Goal: Transaction & Acquisition: Purchase product/service

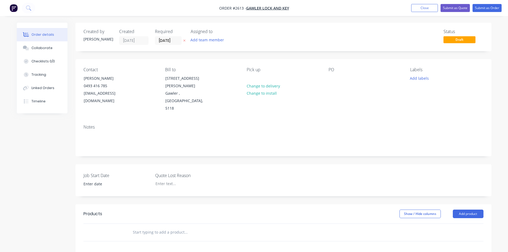
drag, startPoint x: 162, startPoint y: 214, endPoint x: 160, endPoint y: 217, distance: 4.2
click at [162, 227] on input "text" at bounding box center [186, 232] width 107 height 11
click at [473, 210] on button "Add product" at bounding box center [468, 214] width 31 height 9
click at [454, 223] on div "Product catalogue" at bounding box center [458, 227] width 41 height 8
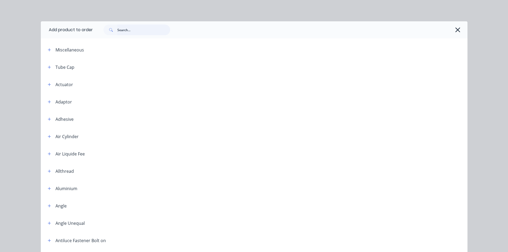
click at [119, 32] on input "text" at bounding box center [143, 30] width 53 height 11
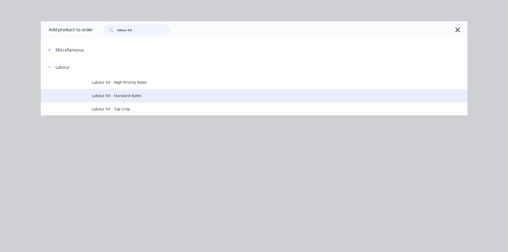
type input "labour kit"
click at [110, 100] on td "Labour Kit - Standard Rates" at bounding box center [279, 95] width 375 height 13
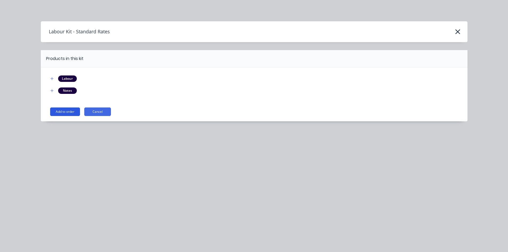
click at [75, 110] on button "Add to order" at bounding box center [65, 111] width 30 height 9
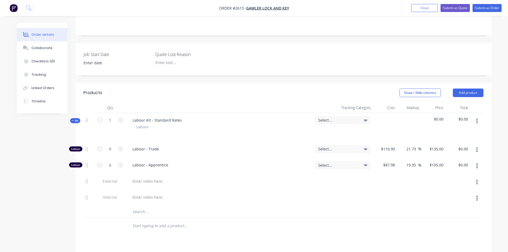
scroll to position [133, 0]
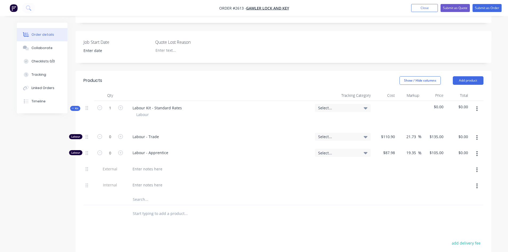
click at [155, 208] on input "text" at bounding box center [186, 213] width 107 height 11
click at [135, 208] on input "Oerforated SHeet 12.7mm round 1.6" at bounding box center [186, 213] width 107 height 11
click at [156, 208] on input "Perforated SHeet 12.7mm round 1.6" at bounding box center [186, 213] width 107 height 11
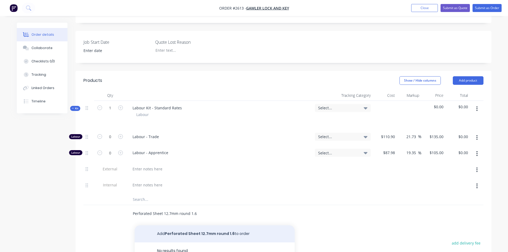
type input "Perforated Sheet 12.7mm round 1.6"
click at [229, 225] on button "Add Perforated Sheet 12.7mm round 1.6 to order" at bounding box center [215, 233] width 160 height 17
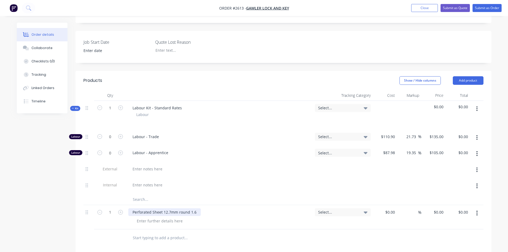
click at [200, 208] on div "Perforated Sheet 12.7mm round 1.6" at bounding box center [164, 212] width 73 height 8
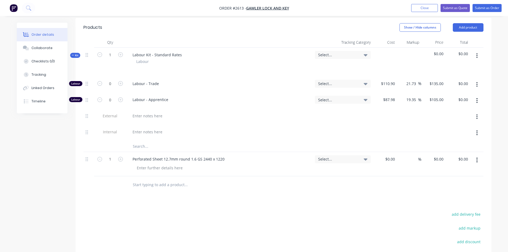
scroll to position [187, 0]
click at [391, 155] on input at bounding box center [391, 159] width 12 height 8
type input "$153.504"
type input "$153.50"
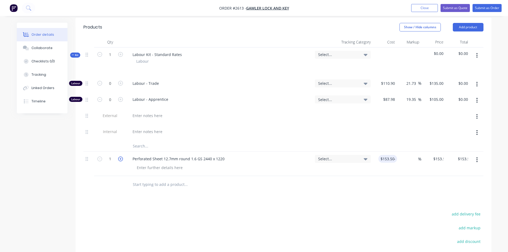
click at [119, 157] on icon "button" at bounding box center [120, 159] width 5 height 5
type input "2"
type input "$307.01"
click at [119, 157] on icon "button" at bounding box center [120, 159] width 5 height 5
type input "3"
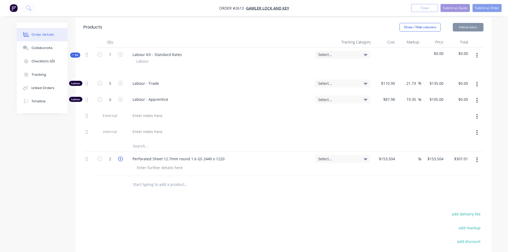
type input "$460.51"
click at [119, 157] on icon "button" at bounding box center [120, 159] width 5 height 5
type input "4"
type input "$614.02"
click at [119, 157] on icon "button" at bounding box center [120, 159] width 5 height 5
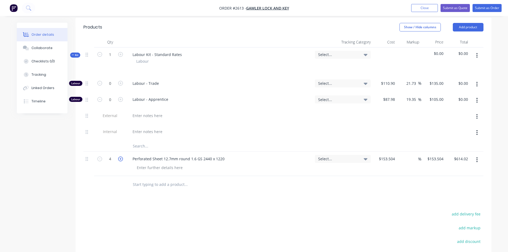
type input "5"
type input "$767.52"
click at [119, 157] on icon "button" at bounding box center [120, 159] width 5 height 5
type input "6"
type input "$921.02"
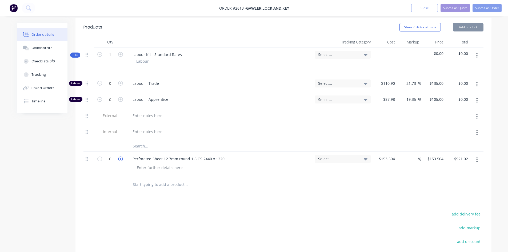
click at [119, 157] on icon "button" at bounding box center [120, 159] width 5 height 5
type input "7"
type input "$1,074.53"
click at [152, 179] on input "text" at bounding box center [186, 184] width 107 height 11
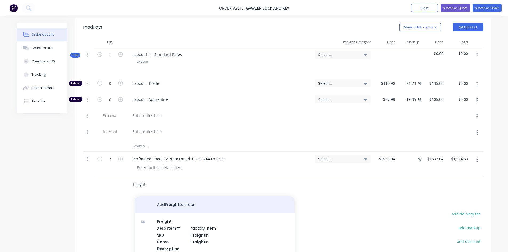
type input "Freight"
click at [160, 196] on button "Add Freight to order" at bounding box center [215, 204] width 160 height 17
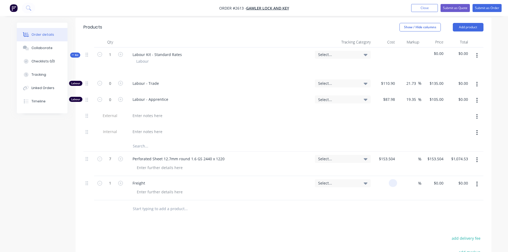
click at [391, 179] on input at bounding box center [394, 183] width 6 height 8
type input "$80.00"
type input "80"
type input "$80.00"
click at [440, 179] on input "80" at bounding box center [439, 183] width 12 height 8
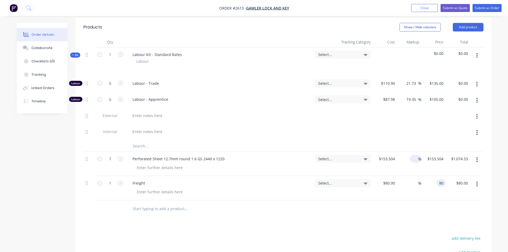
type input "$80.00"
click at [417, 155] on input at bounding box center [415, 159] width 6 height 8
type input "30"
type input "$199.5552"
type input "$1,396.89"
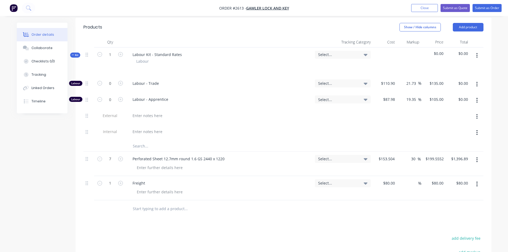
click at [433, 200] on div at bounding box center [283, 208] width 400 height 17
click at [414, 179] on input at bounding box center [415, 183] width 6 height 8
type input "30"
type input "$104.00"
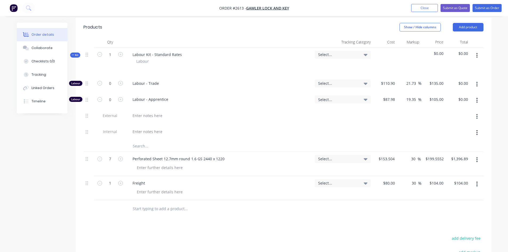
click at [401, 217] on div "Products Show / Hide columns Add product Qty Tracking Category Cost Markup Pric…" at bounding box center [283, 182] width 416 height 328
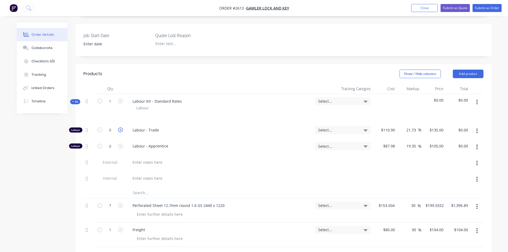
click at [119, 127] on icon "button" at bounding box center [120, 129] width 5 height 5
type input "1"
type input "$135.00"
click at [119, 127] on icon "button" at bounding box center [120, 129] width 5 height 5
type input "2"
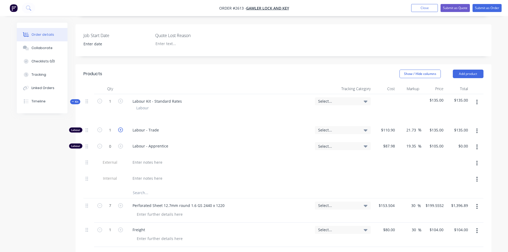
type input "$270.00"
click at [119, 127] on icon "button" at bounding box center [120, 129] width 5 height 5
type input "3"
type input "$405.00"
click at [119, 127] on icon "button" at bounding box center [120, 129] width 5 height 5
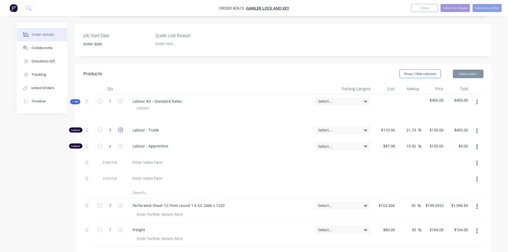
type input "4"
type input "$540.00"
click at [119, 127] on icon "button" at bounding box center [120, 129] width 5 height 5
type input "5"
type input "$675.00"
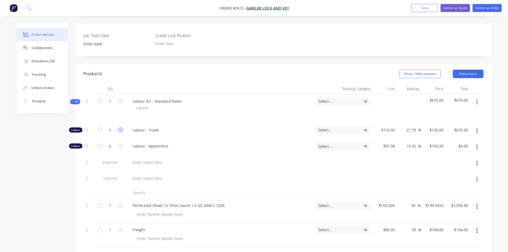
click at [119, 127] on icon "button" at bounding box center [120, 129] width 5 height 5
type input "6"
type input "$810.00"
click at [119, 127] on icon "button" at bounding box center [120, 129] width 5 height 5
type input "7"
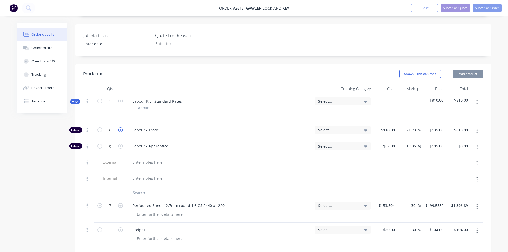
type input "$945.00"
click at [119, 127] on icon "button" at bounding box center [120, 129] width 5 height 5
type input "8"
type input "$1,080.00"
click at [119, 127] on icon "button" at bounding box center [120, 129] width 5 height 5
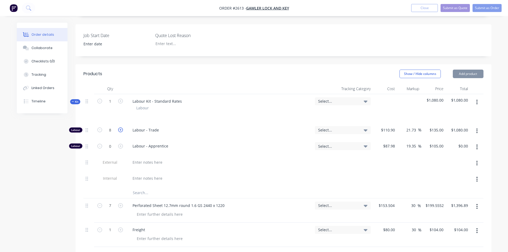
type input "9"
type input "$1,215.00"
click at [120, 127] on icon "button" at bounding box center [120, 129] width 5 height 5
type input "10"
type input "$1,350.00"
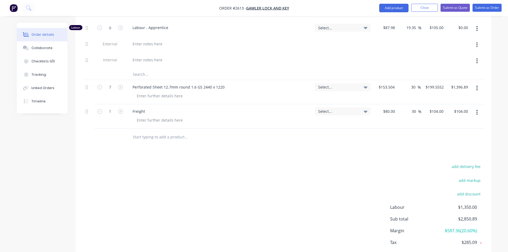
scroll to position [273, 0]
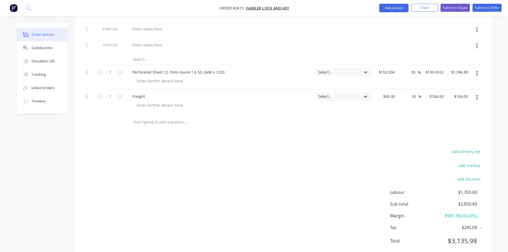
click at [301, 165] on div "add delivery fee add markup add discount Labour $1,350.00 Sub total $2,850.89 M…" at bounding box center [283, 199] width 400 height 103
click at [154, 117] on input "text" at bounding box center [186, 122] width 107 height 11
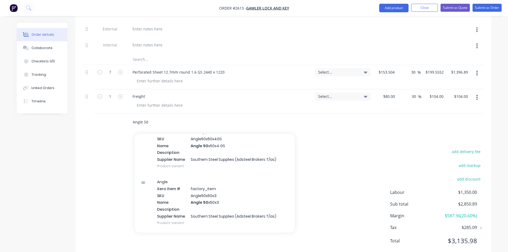
scroll to position [213, 0]
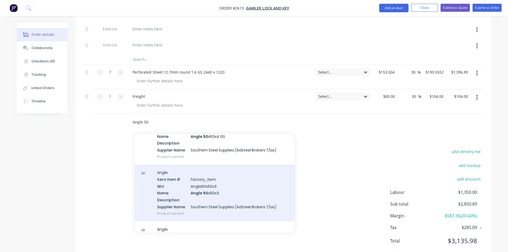
type input "Angle 50"
click at [212, 171] on div "Angle Xero Item # factory_item SKU Angle50x50x3 Name Angle 50 x50x3 Description…" at bounding box center [215, 193] width 160 height 57
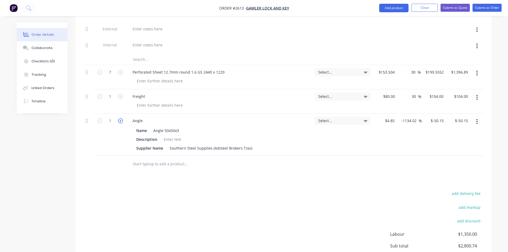
click at [122, 118] on icon "button" at bounding box center [120, 120] width 5 height 5
type input "2"
type input "$-100.30"
click at [122, 118] on icon "button" at bounding box center [120, 120] width 5 height 5
type input "3"
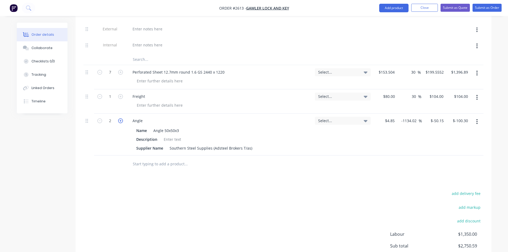
type input "$-150.45"
click at [122, 118] on icon "button" at bounding box center [120, 120] width 5 height 5
type input "4"
type input "$-200.60"
click at [122, 118] on icon "button" at bounding box center [120, 120] width 5 height 5
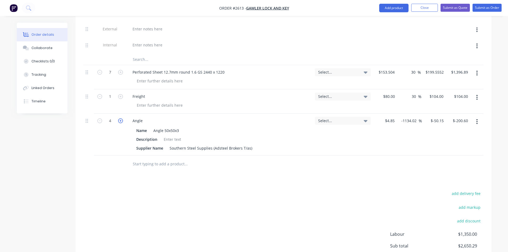
type input "5"
type input "$-250.75"
click at [121, 118] on icon "button" at bounding box center [120, 120] width 5 height 5
type input "6"
type input "$-300.90"
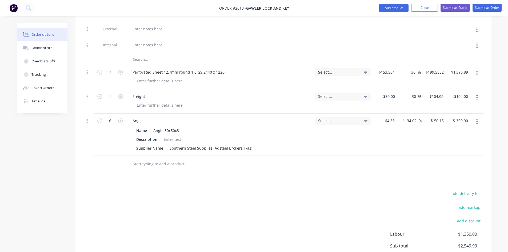
click at [327, 140] on div "Select..." at bounding box center [343, 135] width 60 height 42
click at [389, 117] on input "4.85" at bounding box center [391, 121] width 12 height 8
type input "$4.85"
click at [441, 117] on input "-50.15" at bounding box center [439, 121] width 13 height 8
type input "37.44"
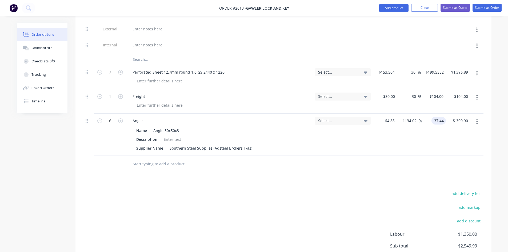
type input "671.96"
type input "$37.44"
type input "$224.64"
click at [446, 123] on div "$224.64 $-300.90" at bounding box center [458, 135] width 24 height 42
drag, startPoint x: 416, startPoint y: 106, endPoint x: 400, endPoint y: 105, distance: 16.3
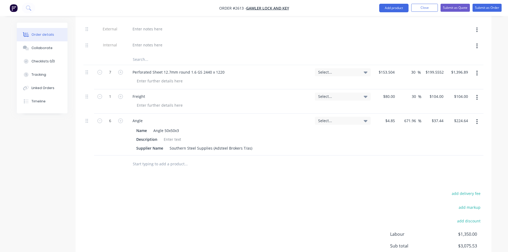
click at [400, 114] on div "671.96 671.96 %" at bounding box center [409, 135] width 24 height 42
type input "30"
type input "$6.305"
type input "$37.83"
click at [390, 137] on div "$4.85 $4.85" at bounding box center [385, 135] width 24 height 42
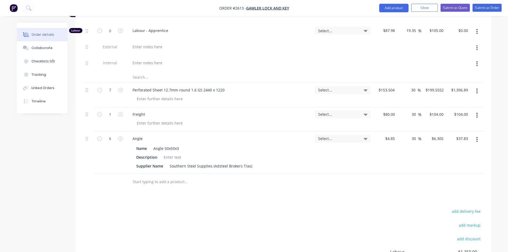
scroll to position [247, 0]
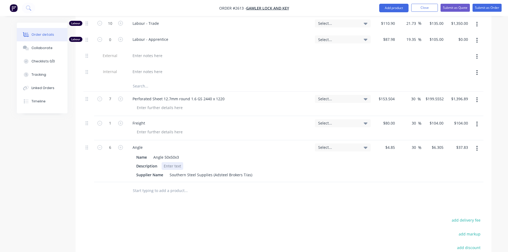
click at [175, 162] on div at bounding box center [173, 166] width 22 height 8
click at [294, 185] on div at bounding box center [222, 190] width 188 height 11
click at [214, 162] on div "Cut 1 @ 2350 1 @ 2180 + sup[ply offcut" at bounding box center [199, 166] width 74 height 8
click at [334, 201] on div "Products Show / Hide columns Add product Qty Tracking Category Cost Markup Pric…" at bounding box center [283, 143] width 416 height 370
click at [158, 185] on input "text" at bounding box center [186, 190] width 107 height 11
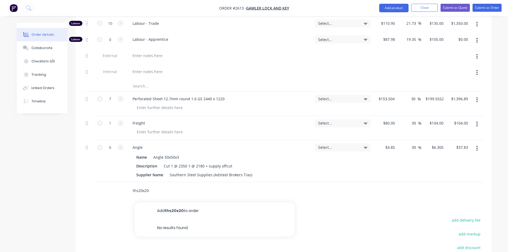
click at [153, 185] on input "ths20x20" at bounding box center [186, 190] width 107 height 11
drag, startPoint x: 151, startPoint y: 176, endPoint x: 124, endPoint y: 173, distance: 26.8
click at [124, 182] on div "ths20x20 Add ths20x20 to order No results found" at bounding box center [283, 190] width 400 height 17
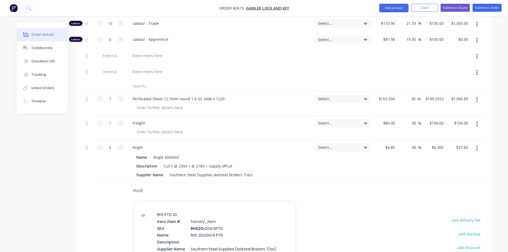
scroll to position [240, 0]
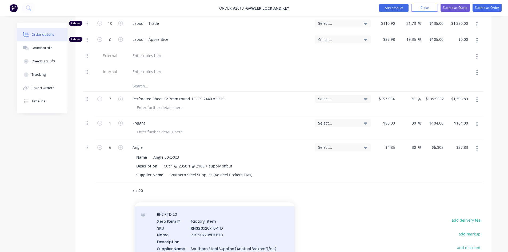
type input "rhs20"
click at [214, 216] on div "RHS PTD 20 Xero Item # factory_item SKU RHS20 x20x1.6PTD Name RHS 20x20x1.6 PTD…" at bounding box center [215, 234] width 160 height 57
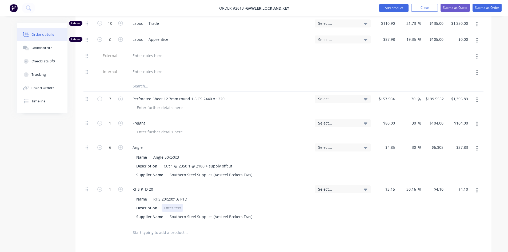
click at [172, 204] on div at bounding box center [173, 208] width 22 height 8
click at [443, 185] on input "4.1" at bounding box center [442, 189] width 8 height 8
type input "3.33"
type input "5.71"
type input "$3.33"
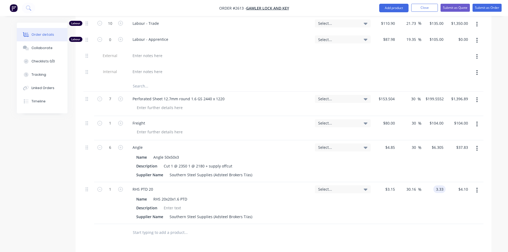
type input "$3.33"
click at [450, 192] on div "$3.33 $3.33" at bounding box center [458, 203] width 24 height 42
drag, startPoint x: 416, startPoint y: 175, endPoint x: 405, endPoint y: 173, distance: 11.7
click at [405, 182] on div "5.71 5.71 %" at bounding box center [409, 203] width 24 height 42
type input "30"
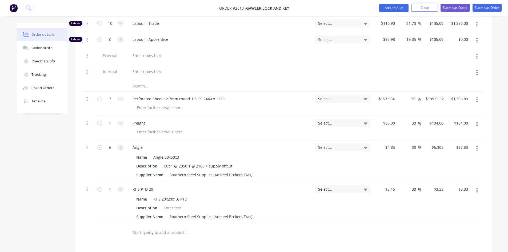
type input "$4.095"
type input "$4.10"
click at [355, 195] on div "Select..." at bounding box center [343, 203] width 60 height 42
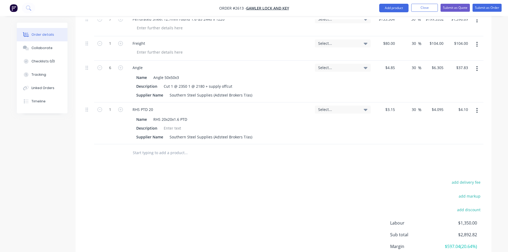
scroll to position [327, 0]
click at [146, 147] on input "text" at bounding box center [186, 152] width 107 height 11
click at [175, 124] on div at bounding box center [173, 128] width 22 height 8
click at [153, 147] on input "text" at bounding box center [186, 152] width 107 height 11
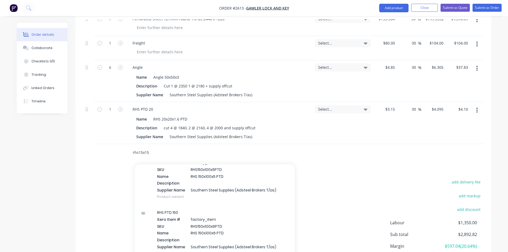
scroll to position [0, 0]
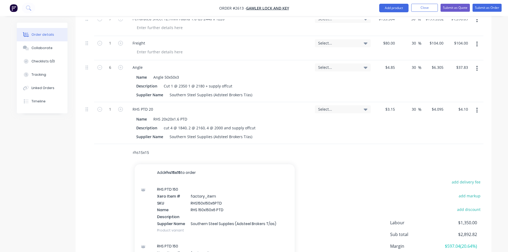
click at [157, 147] on input "rhs15x15" at bounding box center [186, 152] width 107 height 11
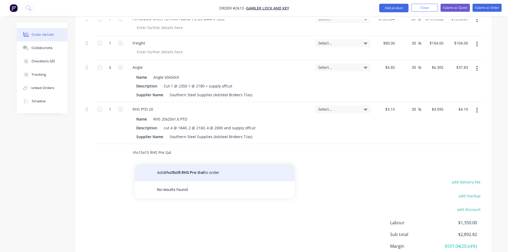
type input "rhs15x15 RHS Pre Gal"
click at [185, 164] on button "Add rhs15x15 RHS Pre Gal to order" at bounding box center [215, 172] width 160 height 17
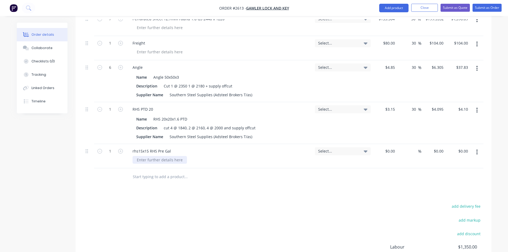
click at [175, 156] on div at bounding box center [160, 160] width 54 height 8
click at [174, 156] on div at bounding box center [160, 160] width 54 height 8
click at [175, 147] on div "rhs15x15 RHS Pre Gal" at bounding box center [219, 151] width 182 height 8
click at [174, 147] on div "rhs15x15 RHS Pre Gal" at bounding box center [151, 151] width 47 height 8
click at [207, 156] on div at bounding box center [222, 160] width 178 height 8
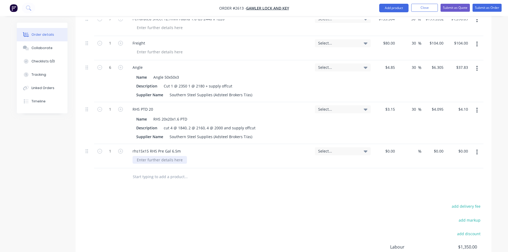
click at [154, 156] on div at bounding box center [160, 160] width 54 height 8
click at [392, 147] on input at bounding box center [391, 151] width 12 height 8
type input "$0.00"
click at [437, 144] on div "0 $0.00" at bounding box center [433, 156] width 24 height 24
type input "$4.23"
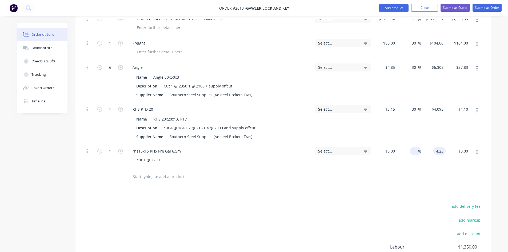
type input "$4.23"
click at [415, 147] on input at bounding box center [415, 151] width 6 height 8
type input "30"
type input "$0.00"
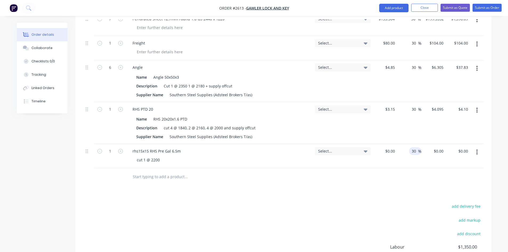
click at [401, 176] on div "Products Show / Hide columns Add product Qty Tracking Category Cost Markup Pric…" at bounding box center [283, 96] width 416 height 436
click at [437, 144] on div "0 0" at bounding box center [433, 156] width 24 height 24
type input "$4.23"
click at [429, 170] on div at bounding box center [283, 176] width 400 height 17
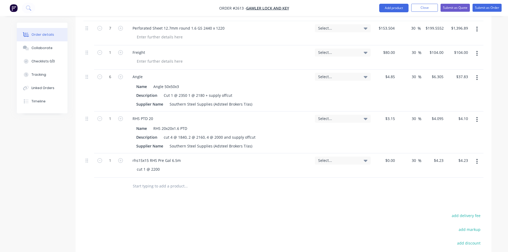
scroll to position [327, 0]
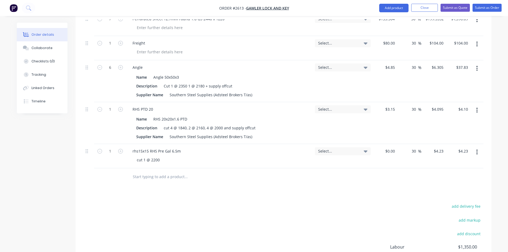
click at [160, 171] on input "text" at bounding box center [186, 176] width 107 height 11
type input "3"
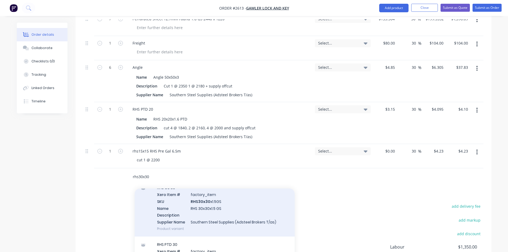
scroll to position [187, 0]
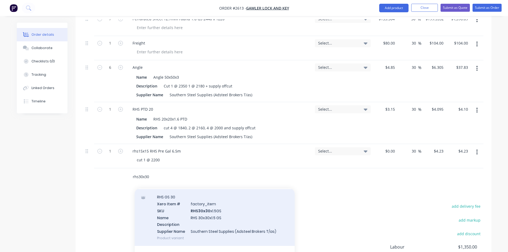
type input "rhs30x30"
click at [221, 203] on div "RHS GS 30 Xero Item # factory_item SKU RHS30x30 x1.5GS Name RHS 30x30x1.5 GS De…" at bounding box center [215, 217] width 160 height 57
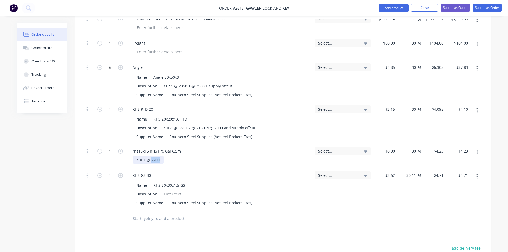
drag, startPoint x: 158, startPoint y: 145, endPoint x: 151, endPoint y: 146, distance: 7.5
click at [151, 156] on div "cut 1 @ 2200" at bounding box center [148, 160] width 31 height 8
click at [321, 214] on div "Products Show / Hide columns Add product Qty Tracking Category Cost Markup Pric…" at bounding box center [283, 117] width 416 height 478
click at [167, 190] on div at bounding box center [173, 194] width 22 height 8
type input "$3.15"
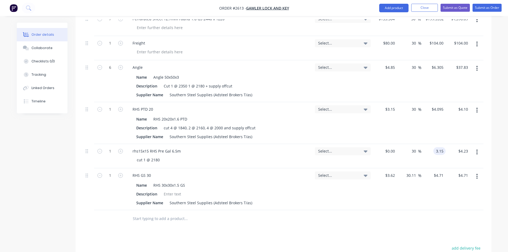
type input "$3.15"
click at [430, 174] on div "$4.71 $4.71" at bounding box center [433, 189] width 24 height 42
click at [173, 190] on div at bounding box center [173, 194] width 22 height 8
click at [378, 210] on div at bounding box center [283, 218] width 400 height 17
click at [375, 217] on div "Products Show / Hide columns Add product Qty Tracking Category Cost Markup Pric…" at bounding box center [283, 117] width 416 height 478
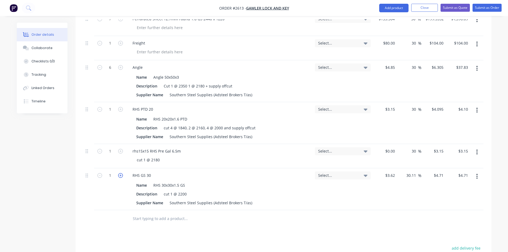
click at [121, 173] on icon "button" at bounding box center [120, 175] width 5 height 5
type input "2"
type input "$9.42"
click at [121, 173] on icon "button" at bounding box center [120, 175] width 5 height 5
type input "3"
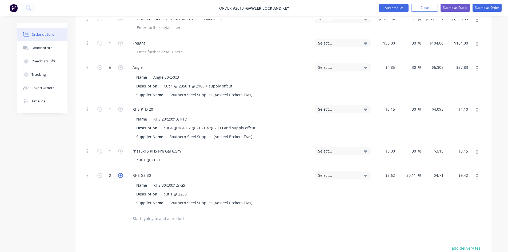
type input "$14.13"
click at [121, 173] on icon "button" at bounding box center [120, 175] width 5 height 5
type input "4"
type input "$18.84"
click at [121, 173] on icon "button" at bounding box center [120, 175] width 5 height 5
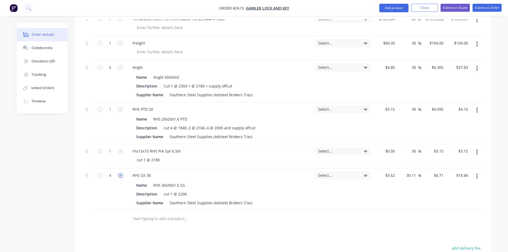
type input "5"
type input "$23.55"
click at [121, 173] on icon "button" at bounding box center [120, 175] width 5 height 5
type input "6"
type input "$28.26"
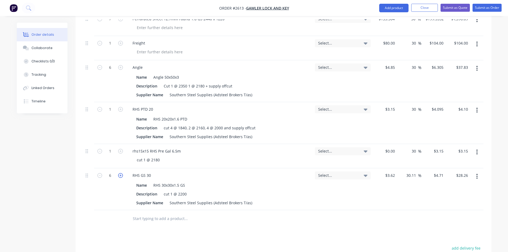
click at [121, 173] on icon "button" at bounding box center [120, 175] width 5 height 5
type input "7"
type input "$32.97"
click at [121, 173] on icon "button" at bounding box center [120, 175] width 5 height 5
type input "8"
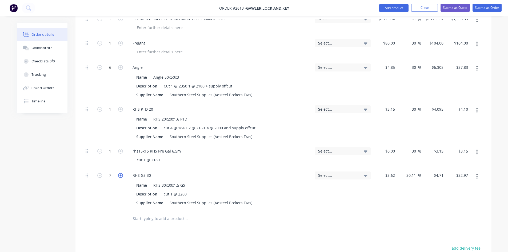
type input "$37.68"
click at [117, 148] on button "button" at bounding box center [120, 151] width 7 height 6
type input "2"
type input "$6.30"
click at [117, 148] on button "button" at bounding box center [120, 151] width 7 height 6
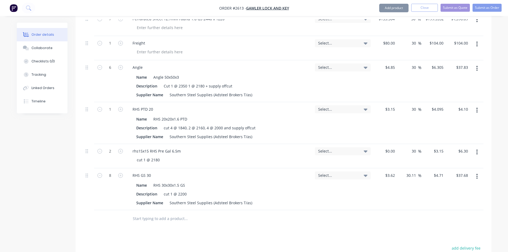
type input "3"
type input "$9.45"
click at [117, 148] on button "button" at bounding box center [120, 151] width 7 height 6
type input "4"
type input "$12.60"
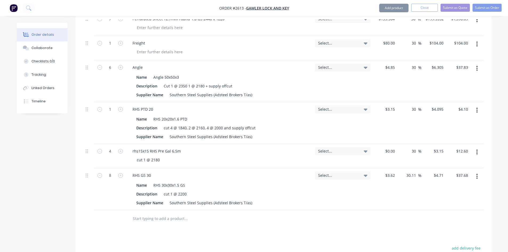
click at [118, 148] on button "button" at bounding box center [120, 151] width 7 height 6
type input "5"
type input "$15.75"
click at [118, 148] on button "button" at bounding box center [120, 151] width 7 height 6
type input "6"
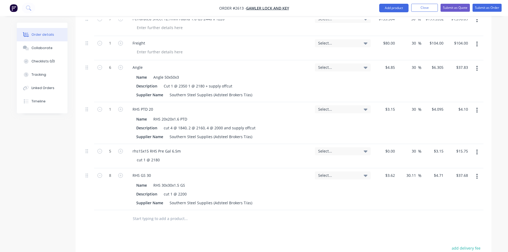
type input "$18.90"
click at [119, 149] on icon "button" at bounding box center [120, 151] width 5 height 5
type input "7"
type input "$22.05"
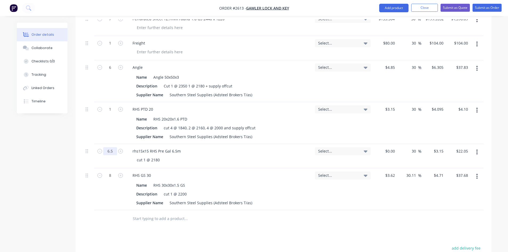
type input "6.5"
type input "$20.48"
type input "21.5"
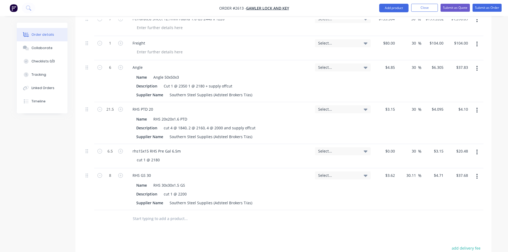
type input "$88.04"
click at [103, 210] on div at bounding box center [110, 218] width 32 height 17
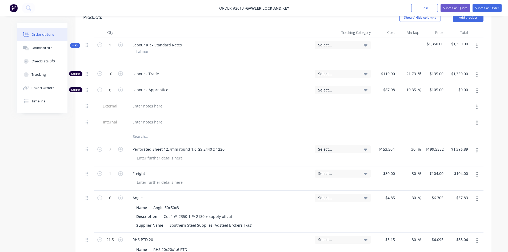
scroll to position [130, 0]
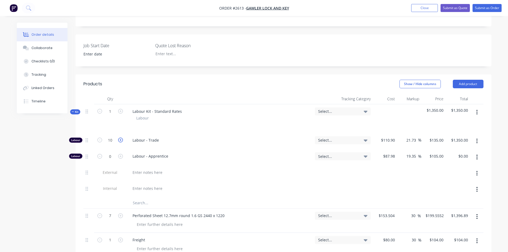
click at [120, 138] on icon "button" at bounding box center [120, 140] width 5 height 5
type input "11"
type input "$1,485.00"
click at [120, 138] on icon "button" at bounding box center [120, 140] width 5 height 5
type input "12"
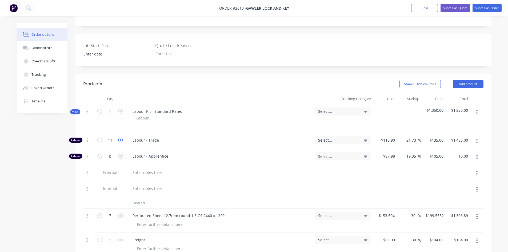
type input "$1,620.00"
click at [99, 138] on icon "button" at bounding box center [99, 140] width 5 height 5
type input "11"
type input "$1,485.00"
click at [99, 138] on icon "button" at bounding box center [99, 140] width 5 height 5
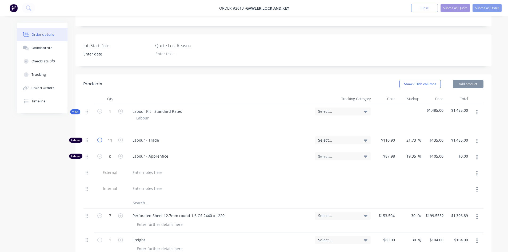
type input "10"
type input "$1,350.00"
click at [414, 212] on input "30" at bounding box center [414, 216] width 7 height 8
drag, startPoint x: 418, startPoint y: 201, endPoint x: 409, endPoint y: 200, distance: 10.0
click at [409, 212] on div "30 30 %" at bounding box center [415, 216] width 12 height 8
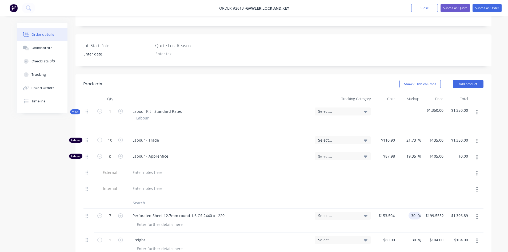
drag, startPoint x: 415, startPoint y: 202, endPoint x: 411, endPoint y: 201, distance: 3.8
click at [411, 212] on input "30" at bounding box center [414, 216] width 7 height 8
type input "50"
type input "$230.256"
type input "$1,611.79"
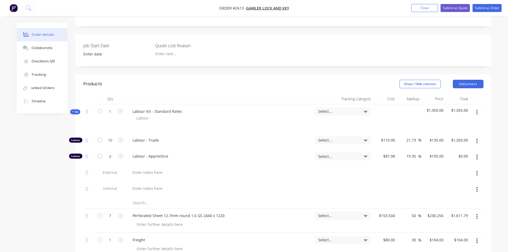
click at [334, 181] on div at bounding box center [343, 189] width 60 height 16
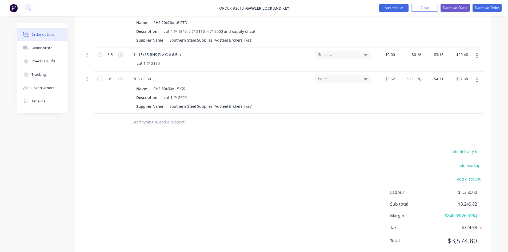
scroll to position [263, 0]
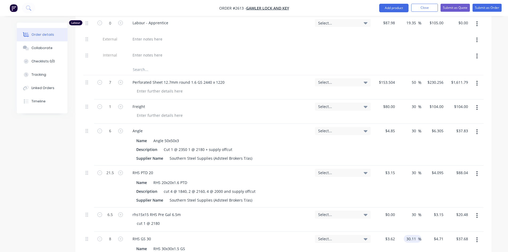
click at [412, 235] on input "30.11" at bounding box center [412, 239] width 12 height 8
type input "1"
type input "50"
type input "$5.43"
type input "$43.44"
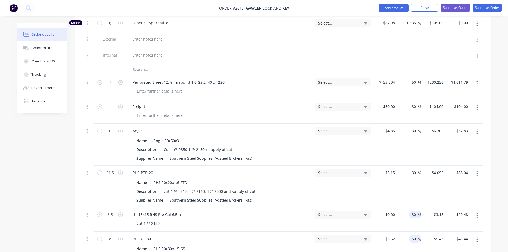
click at [416, 211] on input "30" at bounding box center [414, 215] width 7 height 8
type input "3"
type input "50"
type input "$0.00"
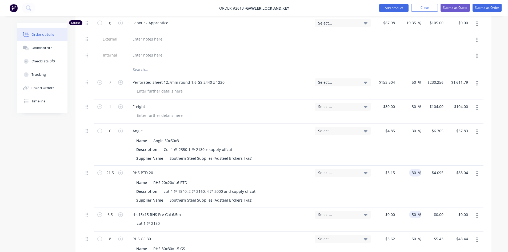
click at [416, 169] on input "30" at bounding box center [414, 173] width 7 height 8
type input "3"
type input "50"
type input "$4.725"
type input "$101.59"
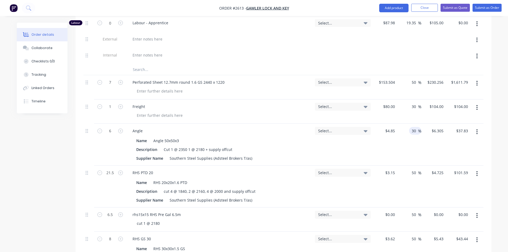
click at [417, 127] on input "30" at bounding box center [414, 131] width 7 height 8
type input "3"
type input "50"
type input "$7.275"
type input "$43.65"
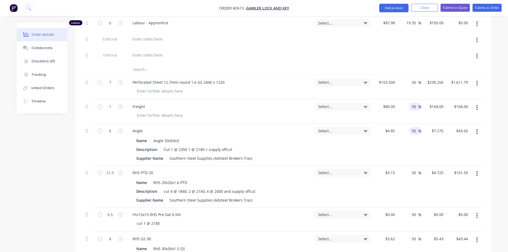
click at [414, 103] on input "30" at bounding box center [414, 107] width 7 height 8
type input "3"
type input "50"
type input "$120.00"
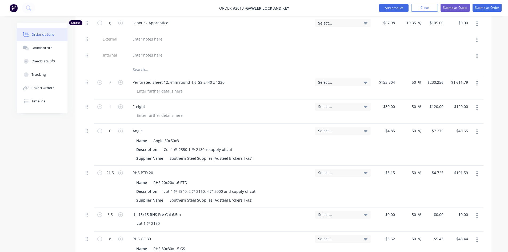
click at [401, 48] on div at bounding box center [409, 56] width 24 height 16
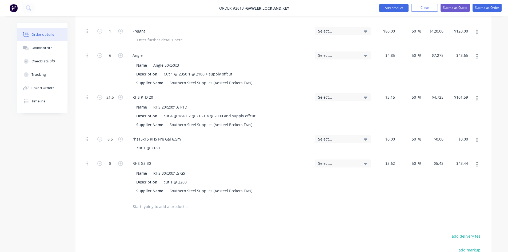
scroll to position [317, 0]
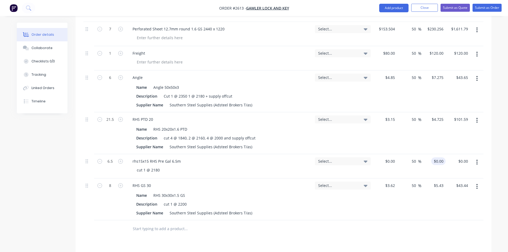
type input "0"
click at [439, 157] on div "0 $0.00" at bounding box center [438, 161] width 14 height 8
type input "0"
type input "$0.00"
click at [388, 154] on div "0 0" at bounding box center [385, 166] width 24 height 24
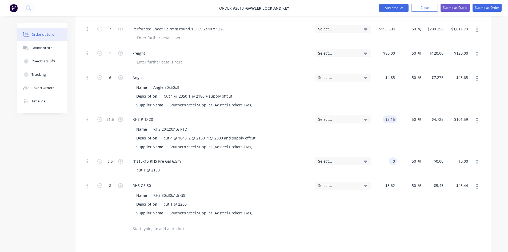
type input "3.15"
type input "$0.00"
click at [391, 115] on input "3.15" at bounding box center [391, 119] width 12 height 8
type input "$3.33"
type input "$4.995"
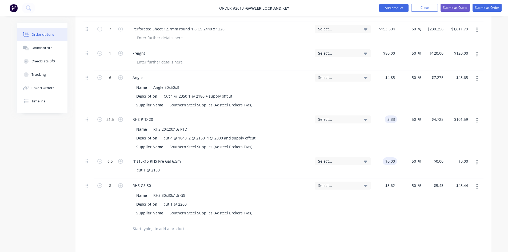
type input "$107.39"
click at [395, 157] on input "0" at bounding box center [394, 161] width 6 height 8
type input "$3.15"
type input "$4.725"
type input "$30.71"
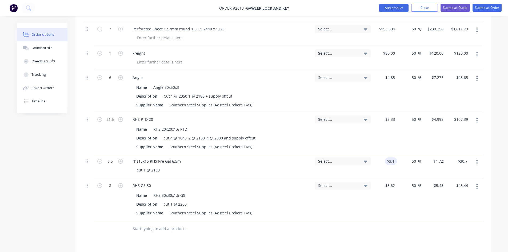
click at [387, 223] on div "Products Show / Hide columns Add product Qty Tracking Category Cost Markup Pric…" at bounding box center [283, 127] width 416 height 478
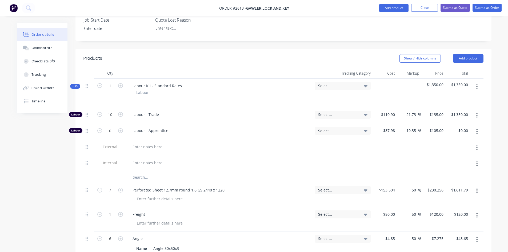
scroll to position [210, 0]
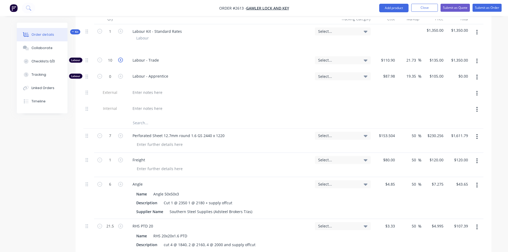
click at [122, 58] on icon "button" at bounding box center [120, 60] width 5 height 5
type input "11"
type input "$1,485.00"
click at [121, 58] on icon "button" at bounding box center [120, 60] width 5 height 5
type input "12"
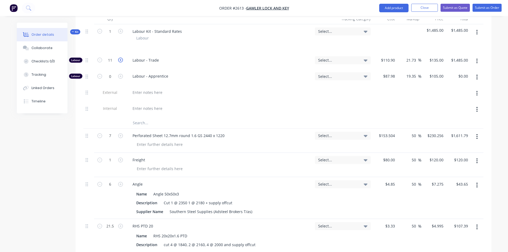
type input "$1,620.00"
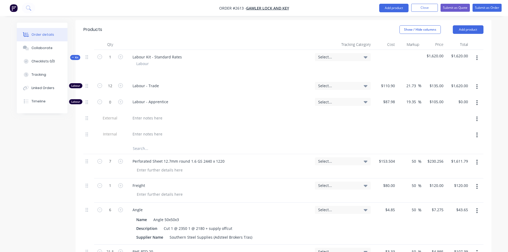
scroll to position [77, 0]
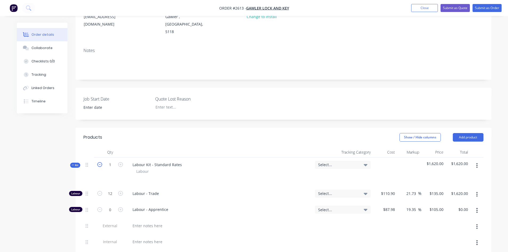
click at [100, 162] on icon "button" at bounding box center [99, 164] width 5 height 5
click at [99, 191] on icon "button" at bounding box center [99, 193] width 5 height 5
type input "11"
type input "$1,485.00"
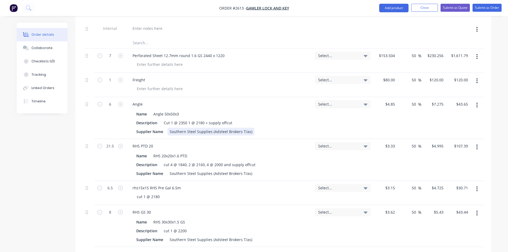
scroll to position [423, 0]
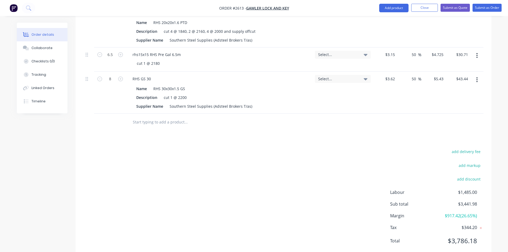
click at [197, 195] on div "add delivery fee add markup add discount Labour $1,485.00 Sub total $3,441.98 M…" at bounding box center [283, 199] width 400 height 103
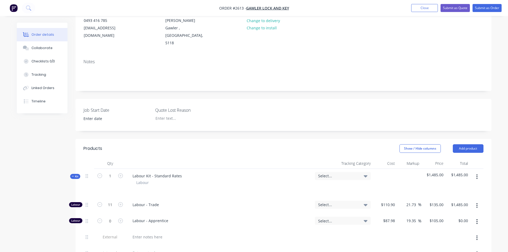
scroll to position [0, 0]
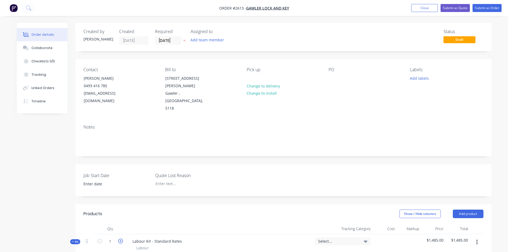
click at [121, 239] on icon "button" at bounding box center [120, 241] width 5 height 5
type input "2"
type input "22"
type input "$2,970.00"
click at [99, 239] on icon "button" at bounding box center [99, 241] width 5 height 5
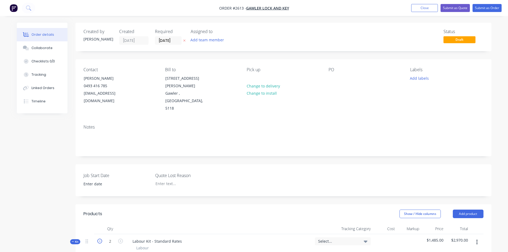
type input "1"
type input "11"
type input "$1,485.00"
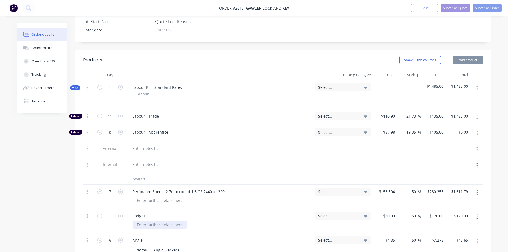
scroll to position [160, 0]
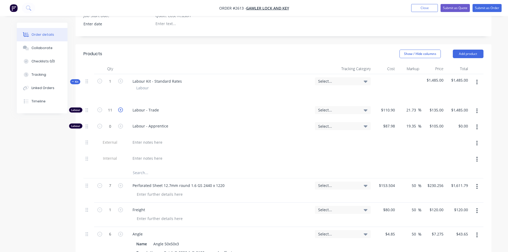
click at [120, 107] on icon "button" at bounding box center [120, 109] width 5 height 5
type input "12"
type input "$1,620.00"
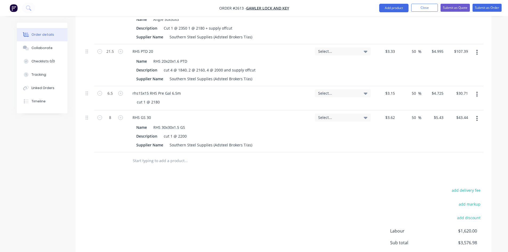
scroll to position [423, 0]
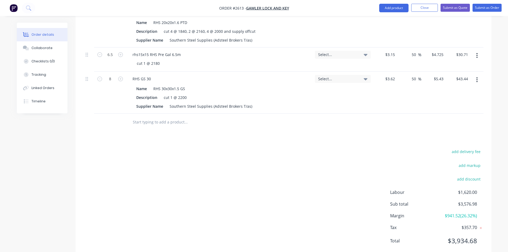
click at [242, 201] on div "add delivery fee add markup add discount Labour $1,620.00 Sub total $3,576.98 M…" at bounding box center [283, 199] width 400 height 103
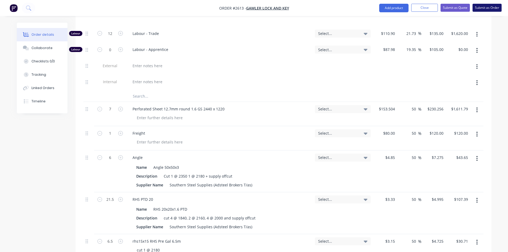
click at [483, 9] on button "Submit as Order" at bounding box center [486, 8] width 29 height 8
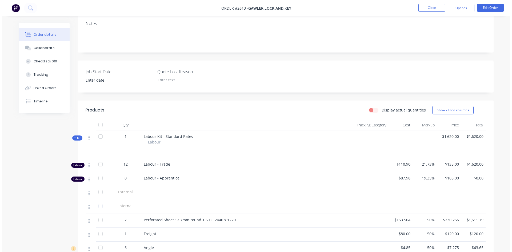
scroll to position [0, 0]
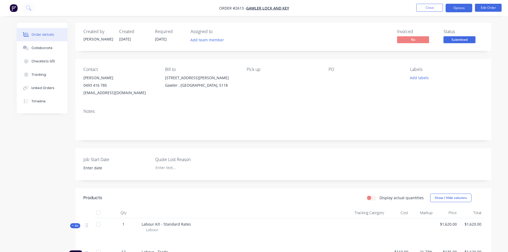
click at [458, 5] on button "Options" at bounding box center [459, 8] width 27 height 9
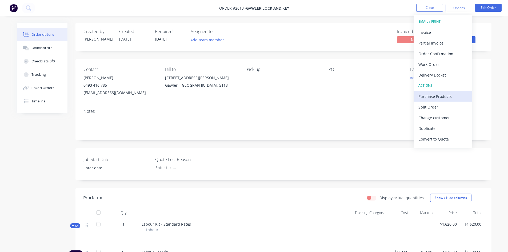
click at [439, 98] on div "Purchase Products" at bounding box center [442, 97] width 49 height 8
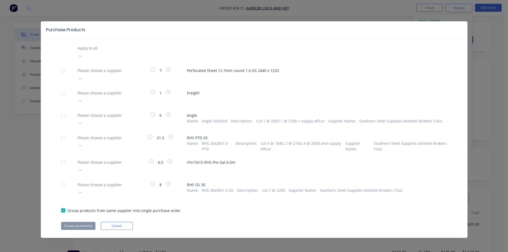
click at [97, 48] on div at bounding box center [115, 48] width 77 height 7
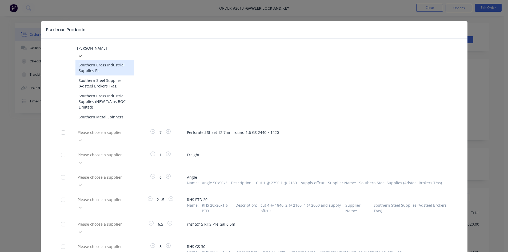
type input "southern"
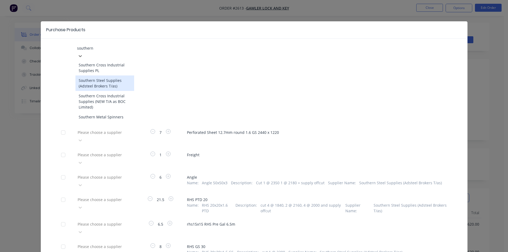
click at [116, 79] on div "Southern Steel Supplies (Adsteel Brokers T/as)" at bounding box center [104, 82] width 59 height 15
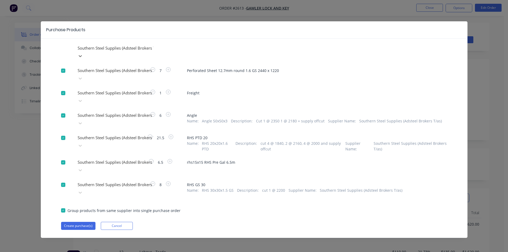
click at [214, 222] on div "Create purchase(s) Cancel" at bounding box center [254, 226] width 386 height 8
click at [78, 222] on button "Create purchase(s)" at bounding box center [78, 226] width 34 height 8
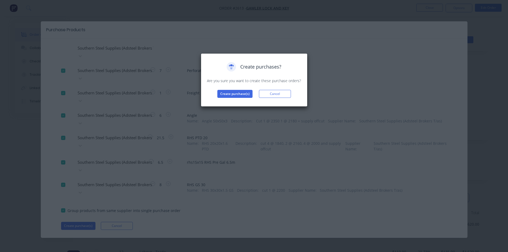
click at [230, 89] on div "Create purchases? Are you sure you want to create these purchase orders? Create…" at bounding box center [253, 80] width 95 height 36
click at [232, 94] on button "Create purchase(s)" at bounding box center [234, 94] width 35 height 8
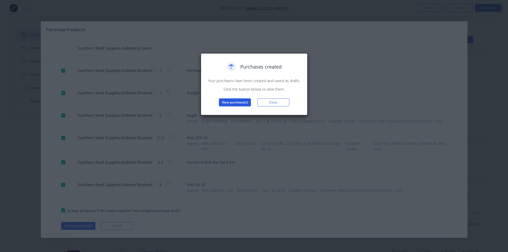
click at [243, 104] on button "View purchase(s)" at bounding box center [235, 102] width 32 height 8
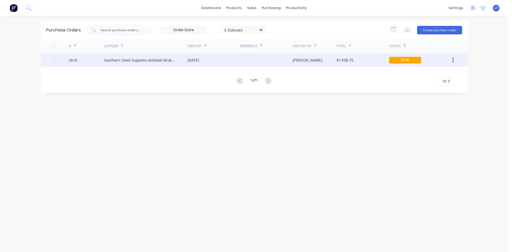
click at [156, 61] on div "Southern Steel Supplies (Adsteel Brokers T/as)" at bounding box center [140, 60] width 73 height 6
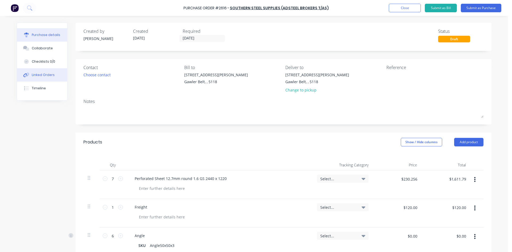
click at [36, 76] on div "Linked Orders" at bounding box center [43, 75] width 23 height 5
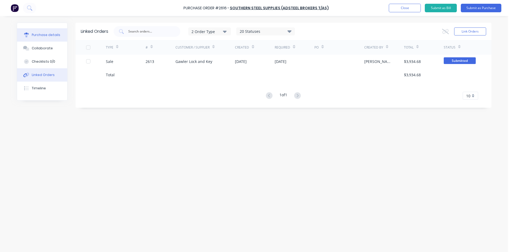
click at [46, 35] on div "Purchase details" at bounding box center [46, 35] width 29 height 5
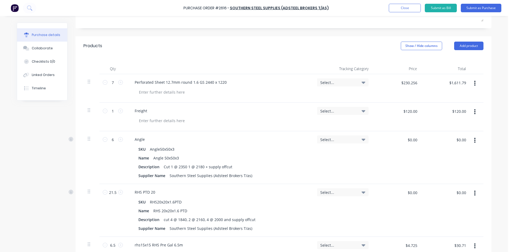
scroll to position [133, 0]
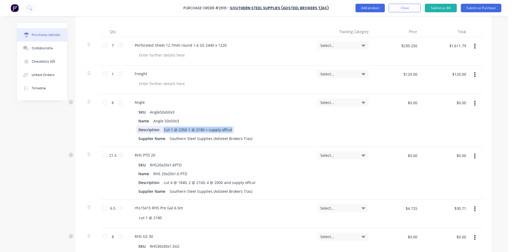
drag, startPoint x: 230, startPoint y: 129, endPoint x: 157, endPoint y: 129, distance: 73.6
click at [157, 129] on div "Description Cut 1 @ 2350 1 @ 2180 + supply offcut" at bounding box center [218, 130] width 164 height 8
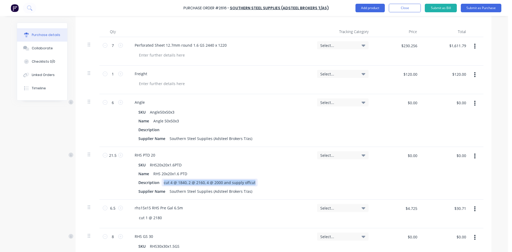
drag, startPoint x: 253, startPoint y: 182, endPoint x: 160, endPoint y: 181, distance: 93.1
click at [160, 181] on div "Description cut 4 @ 1840, 2 @ 2160, 4 @ 2000 and supply offcut" at bounding box center [218, 183] width 164 height 8
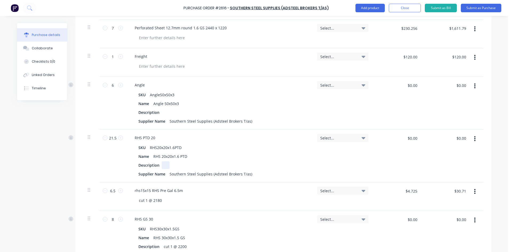
scroll to position [160, 0]
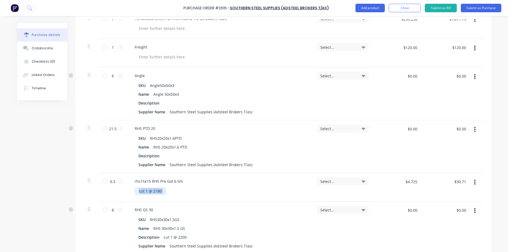
drag, startPoint x: 165, startPoint y: 192, endPoint x: 138, endPoint y: 190, distance: 26.7
click at [138, 190] on div "cut 1 @ 2180" at bounding box center [222, 191] width 174 height 8
drag, startPoint x: 159, startPoint y: 188, endPoint x: 157, endPoint y: 191, distance: 3.4
click at [159, 189] on div "cut 1 @ 2180" at bounding box center [150, 191] width 31 height 8
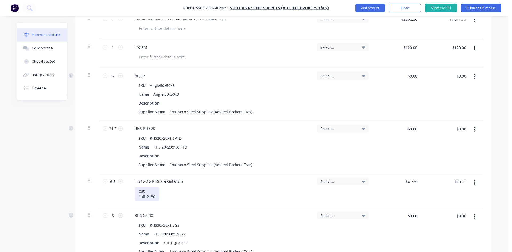
click at [146, 193] on div "cut 1 @ 2180" at bounding box center [147, 193] width 25 height 13
drag, startPoint x: 152, startPoint y: 197, endPoint x: 136, endPoint y: 192, distance: 17.1
click at [136, 192] on div "cut 1 @ 2180" at bounding box center [147, 193] width 25 height 13
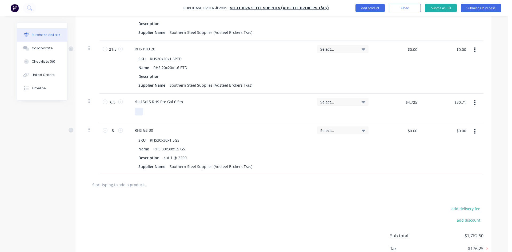
scroll to position [240, 0]
drag, startPoint x: 183, startPoint y: 157, endPoint x: 162, endPoint y: 157, distance: 21.3
click at [162, 157] on div "cut 1 @ 2200" at bounding box center [175, 157] width 27 height 8
click at [263, 208] on div "add delivery fee add discount Sub total $1,762.50 Tax $176.25 Total $1,938.75" at bounding box center [283, 238] width 416 height 88
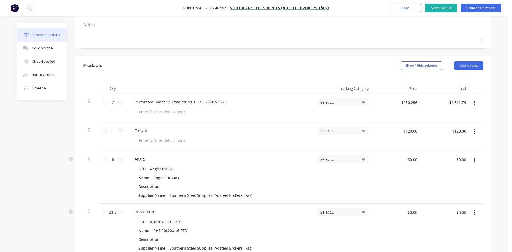
scroll to position [53, 0]
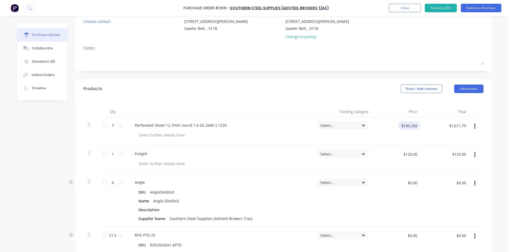
drag, startPoint x: 415, startPoint y: 126, endPoint x: 389, endPoint y: 126, distance: 26.9
click at [389, 126] on div "$230.256 $230.256" at bounding box center [398, 127] width 43 height 13
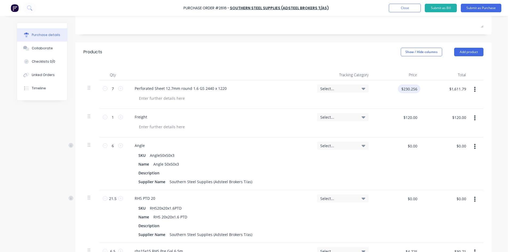
scroll to position [0, 0]
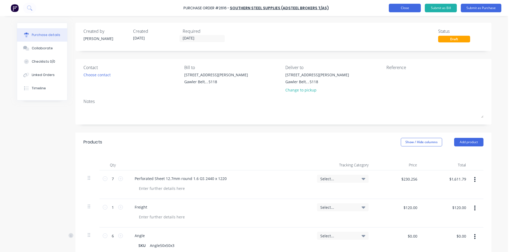
click at [409, 9] on button "Close" at bounding box center [405, 8] width 32 height 9
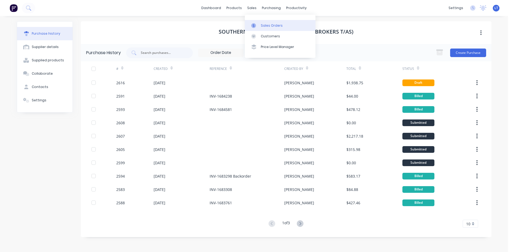
click at [264, 22] on link "Sales Orders" at bounding box center [280, 25] width 71 height 11
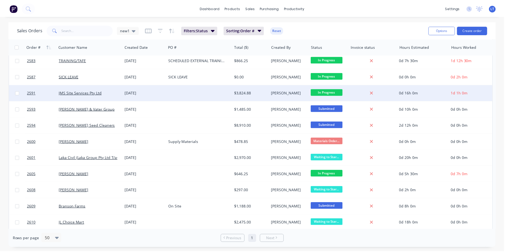
scroll to position [332, 0]
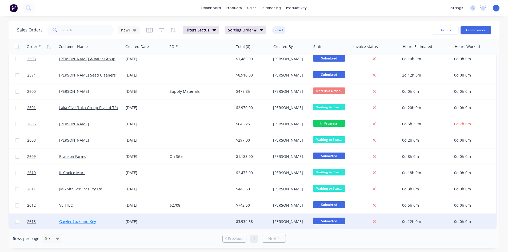
click at [87, 219] on link "Gawler Lock and Key" at bounding box center [77, 221] width 37 height 5
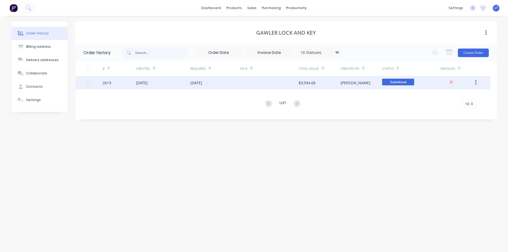
click at [194, 82] on div "[DATE]" at bounding box center [196, 83] width 12 height 6
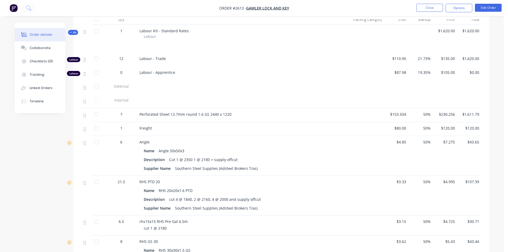
scroll to position [213, 0]
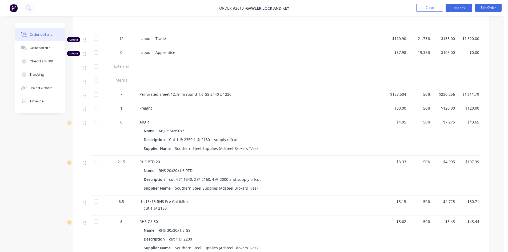
click at [461, 10] on button "Options" at bounding box center [459, 8] width 27 height 9
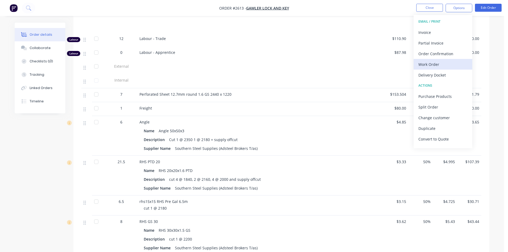
click at [438, 66] on div "Work Order" at bounding box center [442, 65] width 49 height 8
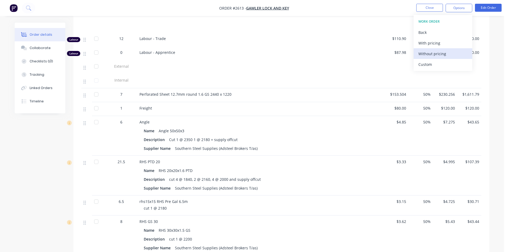
click at [436, 54] on div "Without pricing" at bounding box center [442, 54] width 49 height 8
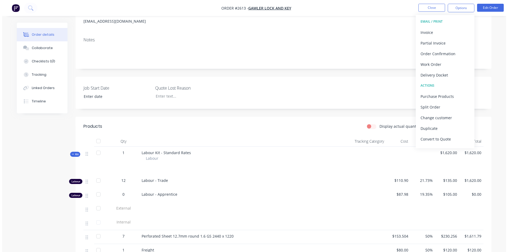
scroll to position [0, 0]
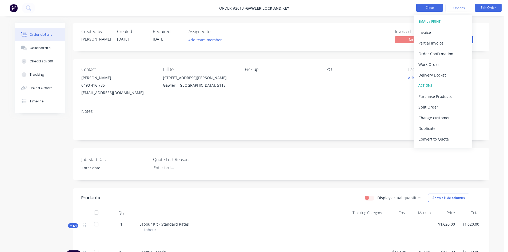
click at [431, 7] on button "Close" at bounding box center [429, 8] width 27 height 8
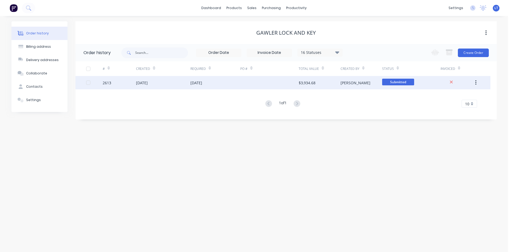
click at [202, 84] on div "[DATE]" at bounding box center [196, 83] width 12 height 6
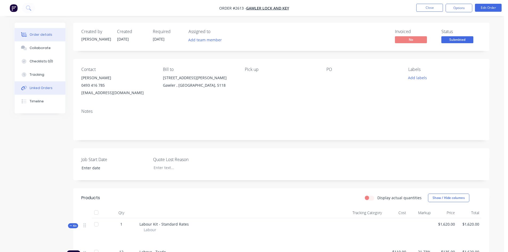
click at [44, 86] on div "Linked Orders" at bounding box center [41, 88] width 23 height 5
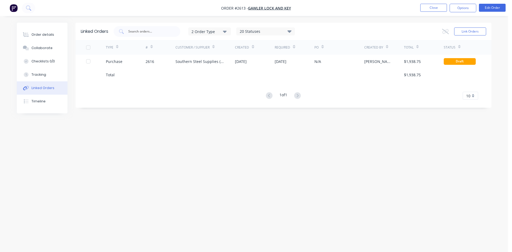
drag, startPoint x: 153, startPoint y: 61, endPoint x: 117, endPoint y: 135, distance: 82.6
click at [117, 135] on div "Linked Orders 2 Order Type 20 Statuses Sales Order Status All Archived Draft Qu…" at bounding box center [254, 116] width 475 height 186
click at [432, 9] on button "Close" at bounding box center [433, 8] width 27 height 8
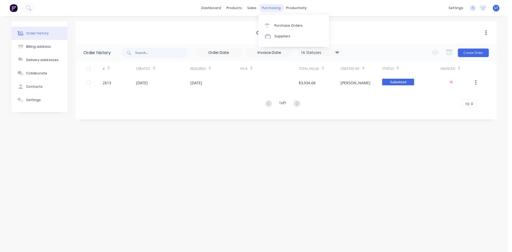
click at [272, 10] on div "purchasing" at bounding box center [271, 8] width 24 height 8
click at [278, 25] on div "Purchase Orders" at bounding box center [288, 25] width 28 height 5
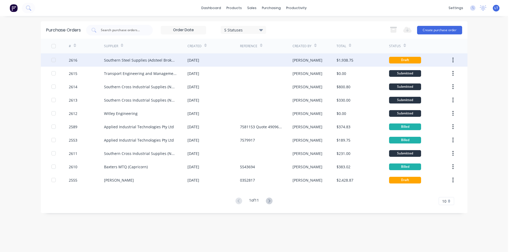
click at [182, 61] on div "Southern Steel Supplies (Adsteel Brokers T/as)" at bounding box center [145, 59] width 83 height 13
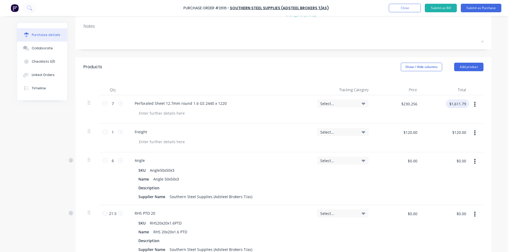
scroll to position [80, 0]
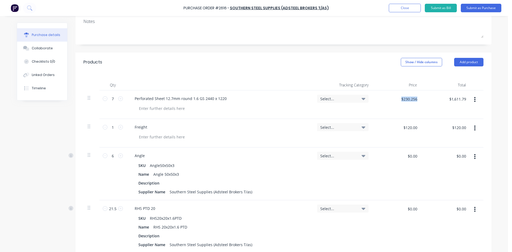
drag, startPoint x: 402, startPoint y: 97, endPoint x: 391, endPoint y: 96, distance: 10.9
click at [391, 96] on div "7 7 Perforated Sheet 12.7mm round 1.6 GS 2440 x 1220 Select... $230.256 $230.25…" at bounding box center [283, 104] width 400 height 29
drag, startPoint x: 411, startPoint y: 97, endPoint x: 413, endPoint y: 99, distance: 2.7
click at [411, 97] on input "$230.256" at bounding box center [409, 99] width 22 height 9
type input "$153.504"
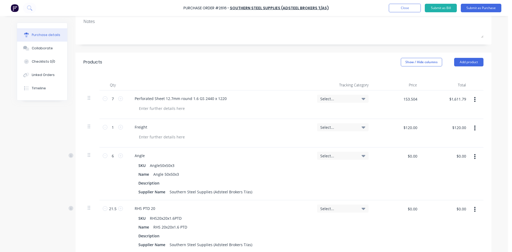
type input "$1,074.53"
click at [354, 61] on div "Products Show / Hide columns Add product" at bounding box center [283, 62] width 416 height 19
click at [406, 127] on input "$120.00" at bounding box center [410, 127] width 20 height 9
type input "$80.00"
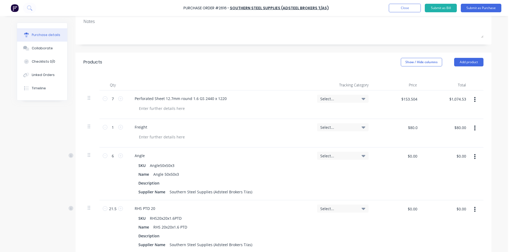
click at [328, 49] on div "Created by [PERSON_NAME] Created [DATE] Required [DATE] Status Draft Contact Ch…" at bounding box center [283, 192] width 416 height 499
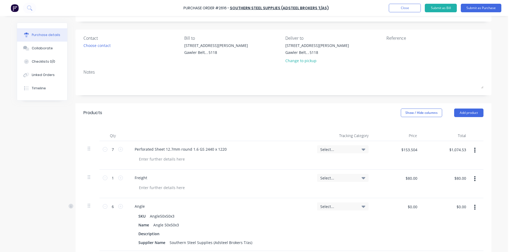
scroll to position [27, 0]
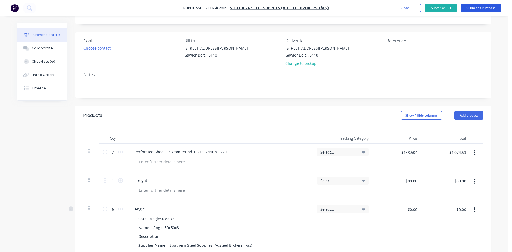
click at [482, 11] on button "Submit as Purchase" at bounding box center [481, 8] width 41 height 9
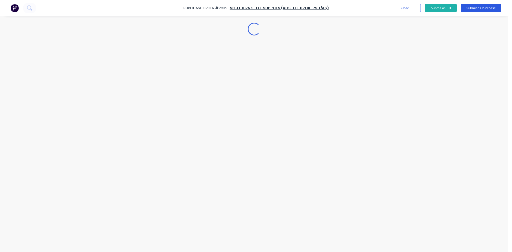
scroll to position [0, 0]
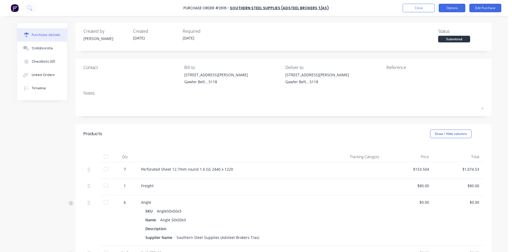
click at [445, 9] on button "Options" at bounding box center [452, 8] width 27 height 9
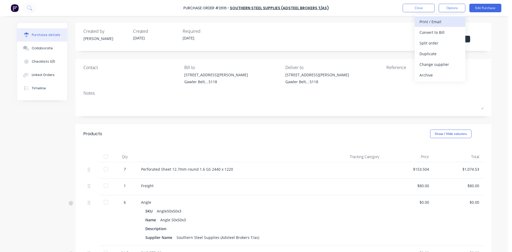
click at [437, 20] on div "Print / Email" at bounding box center [439, 22] width 41 height 8
click at [434, 34] on div "With pricing" at bounding box center [439, 33] width 41 height 8
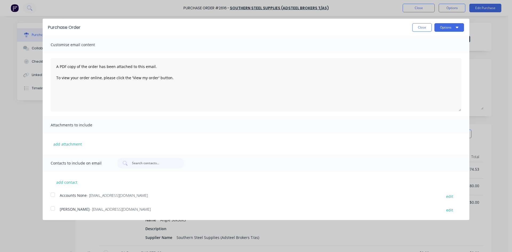
click at [53, 209] on div at bounding box center [52, 208] width 11 height 11
click at [441, 31] on button "Options" at bounding box center [449, 27] width 30 height 9
click at [425, 51] on div "Email" at bounding box center [438, 52] width 41 height 8
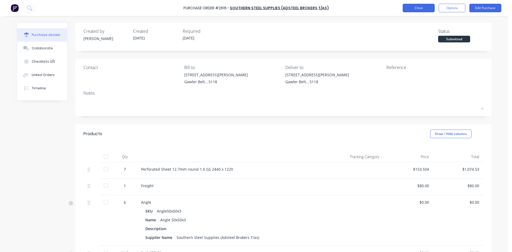
click at [422, 8] on button "Close" at bounding box center [419, 8] width 32 height 9
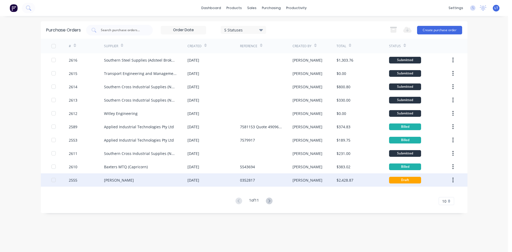
click at [184, 181] on div "[PERSON_NAME]" at bounding box center [145, 179] width 83 height 13
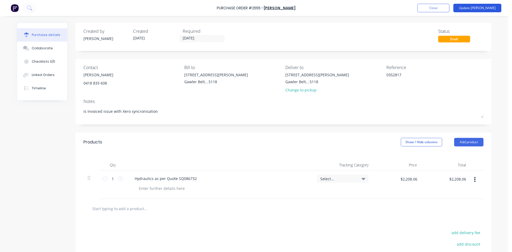
click at [482, 7] on button "Update [PERSON_NAME]" at bounding box center [477, 8] width 48 height 9
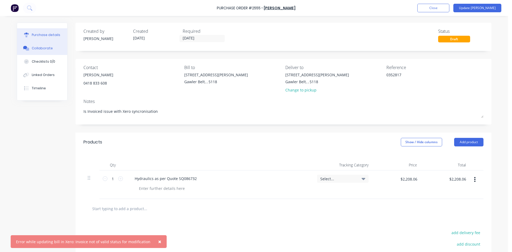
click at [33, 47] on div "Collaborate" at bounding box center [42, 48] width 21 height 5
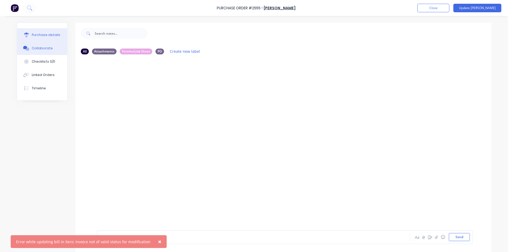
click at [42, 35] on div "Purchase details" at bounding box center [46, 35] width 29 height 5
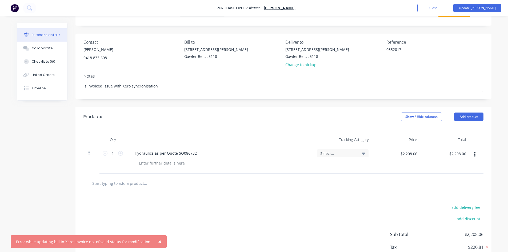
scroll to position [59, 0]
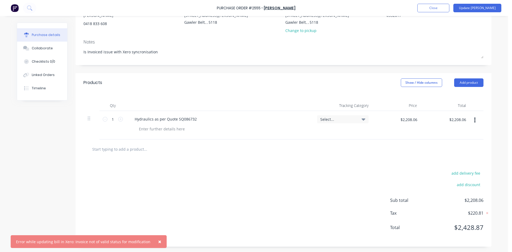
click at [158, 242] on span "×" at bounding box center [159, 241] width 3 height 7
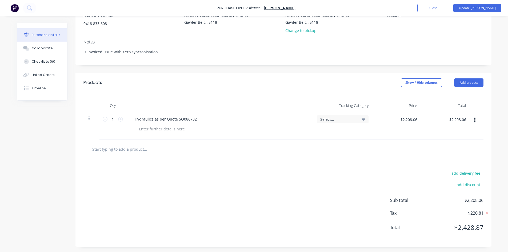
scroll to position [0, 0]
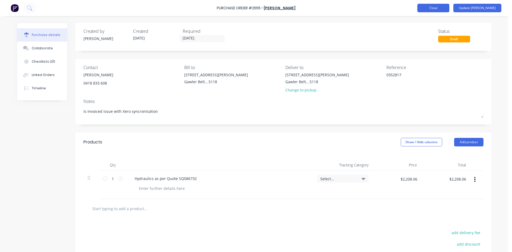
type textarea "x"
click at [446, 9] on button "Close" at bounding box center [433, 8] width 32 height 9
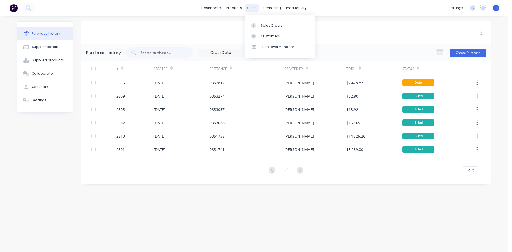
click at [250, 7] on div "sales" at bounding box center [252, 8] width 15 height 8
click at [278, 30] on link "Sales Orders" at bounding box center [280, 25] width 71 height 11
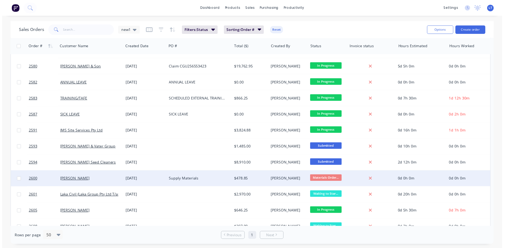
scroll to position [332, 0]
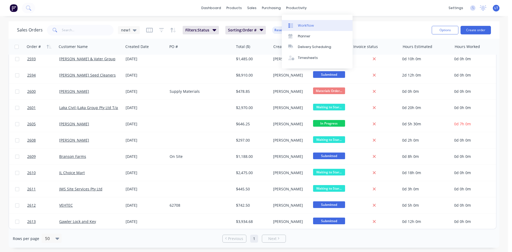
click at [298, 24] on div "Workflow" at bounding box center [306, 25] width 16 height 5
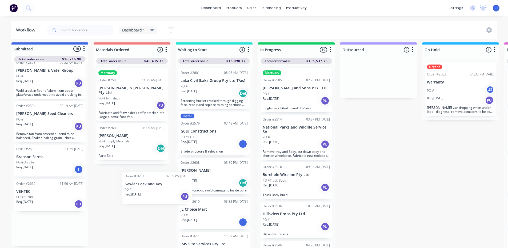
scroll to position [7, 0]
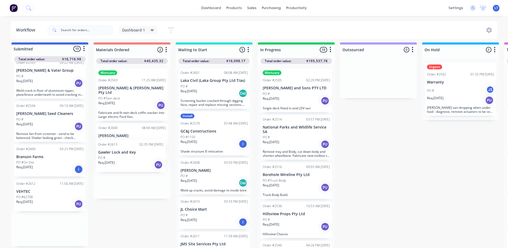
drag, startPoint x: 45, startPoint y: 234, endPoint x: 128, endPoint y: 157, distance: 113.8
click at [128, 157] on div "Submitted 10 Status colour #4169E1 hex #4169E1 Save Cancel Summaries Total orde…" at bounding box center [440, 145] width 889 height 206
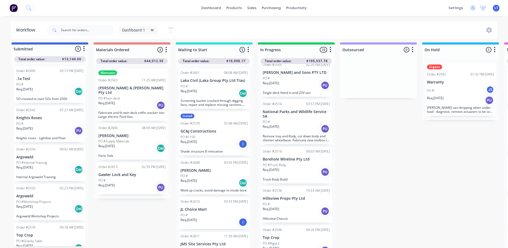
click at [214, 174] on div "PO #" at bounding box center [214, 176] width 67 height 5
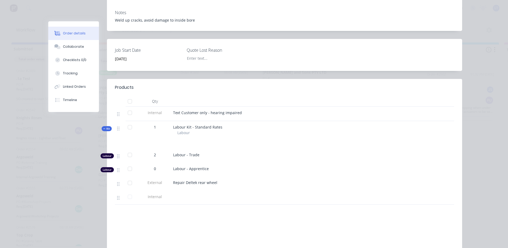
scroll to position [0, 0]
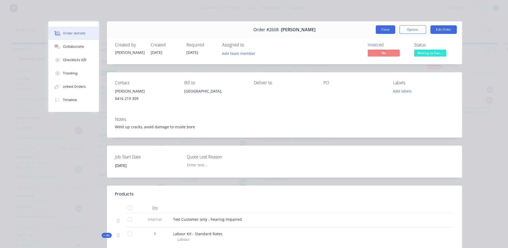
click at [381, 29] on button "Close" at bounding box center [385, 29] width 19 height 9
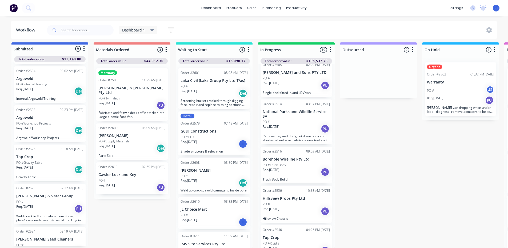
scroll to position [169, 0]
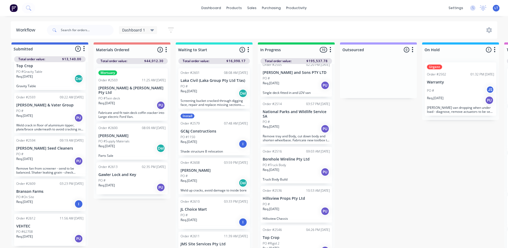
click at [123, 178] on div "PO #" at bounding box center [131, 180] width 67 height 5
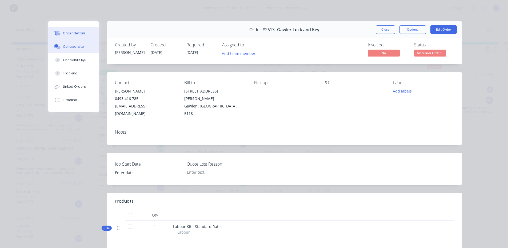
click at [69, 46] on div "Collaborate" at bounding box center [73, 46] width 21 height 5
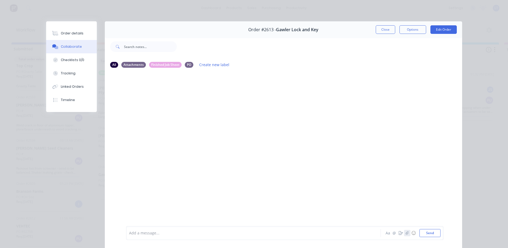
click at [407, 234] on button "button" at bounding box center [407, 233] width 6 height 6
click at [427, 236] on button "Send" at bounding box center [429, 233] width 21 height 8
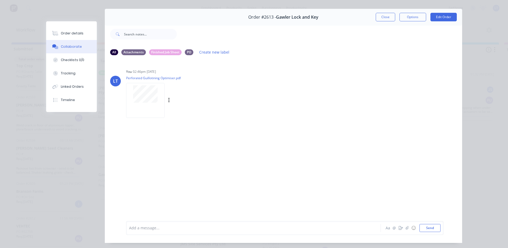
scroll to position [0, 0]
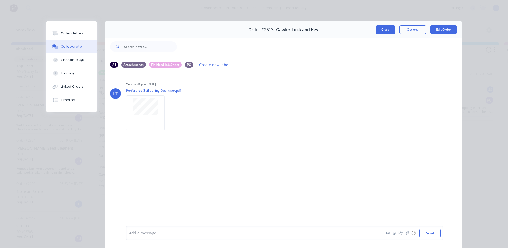
click at [381, 32] on button "Close" at bounding box center [385, 29] width 19 height 9
